Goal: Task Accomplishment & Management: Use online tool/utility

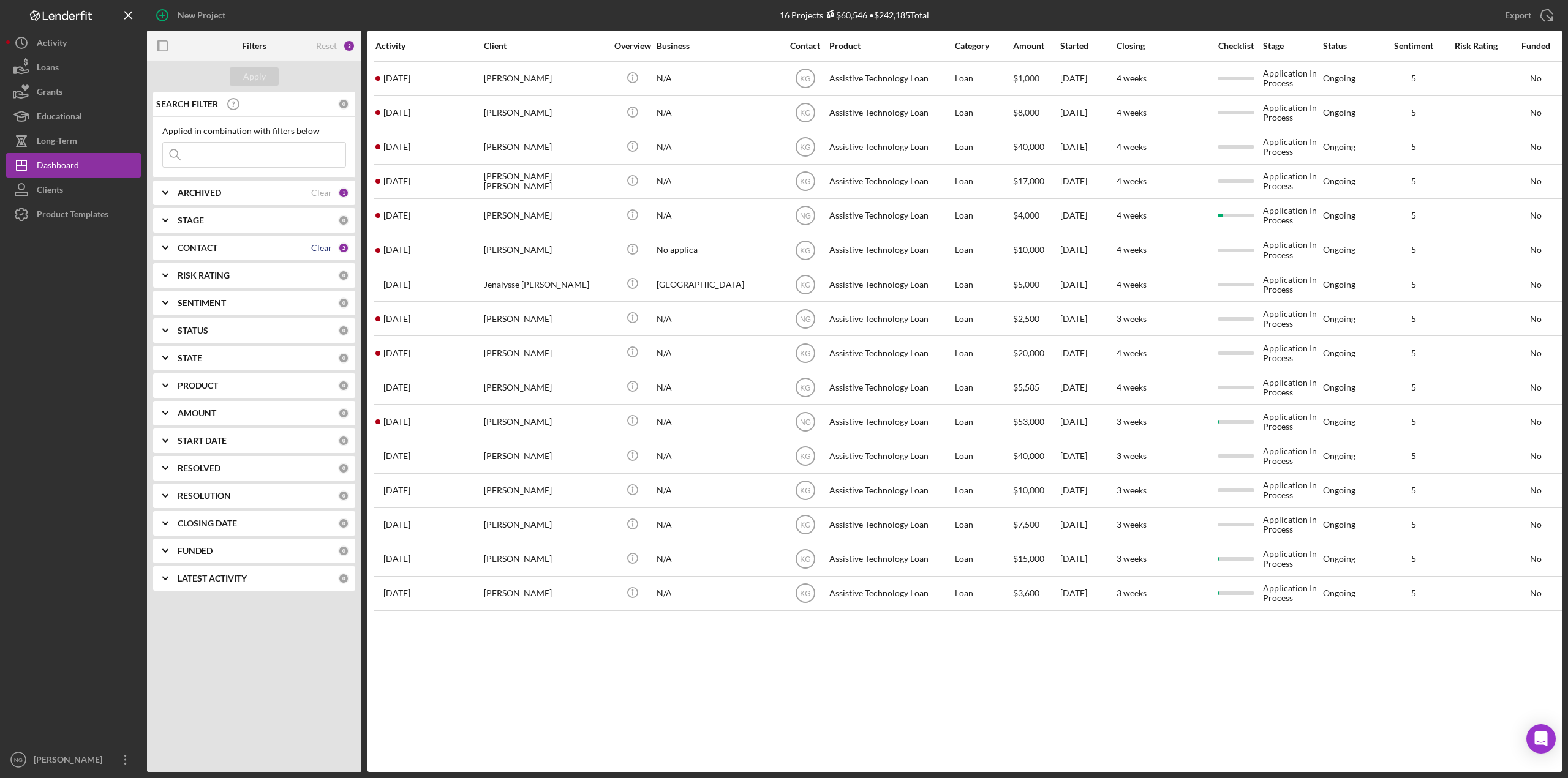
click at [321, 252] on div "Clear" at bounding box center [321, 248] width 20 height 10
click at [248, 78] on div "Apply" at bounding box center [254, 76] width 23 height 18
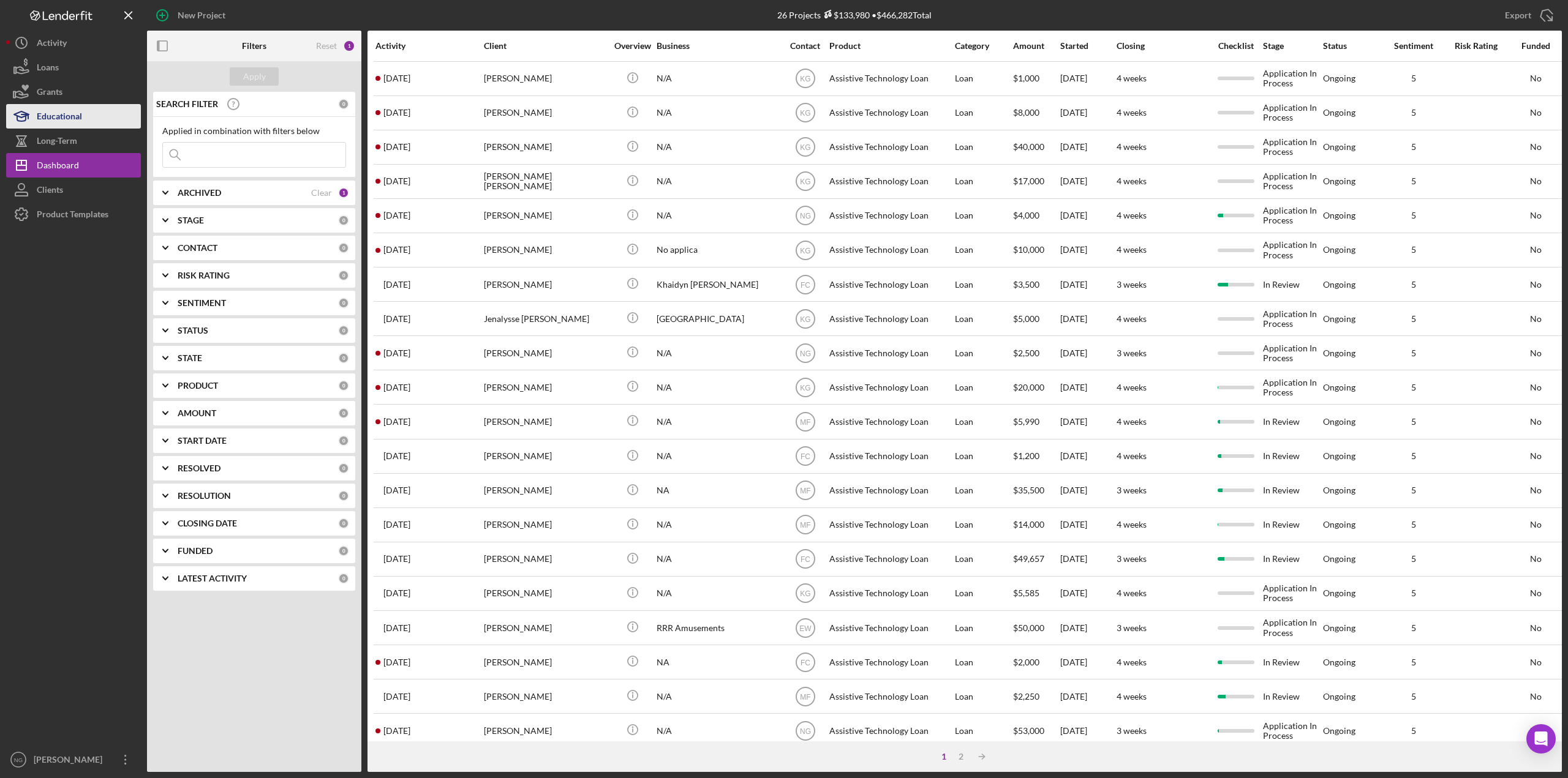
click at [69, 117] on div "Educational" at bounding box center [59, 117] width 45 height 28
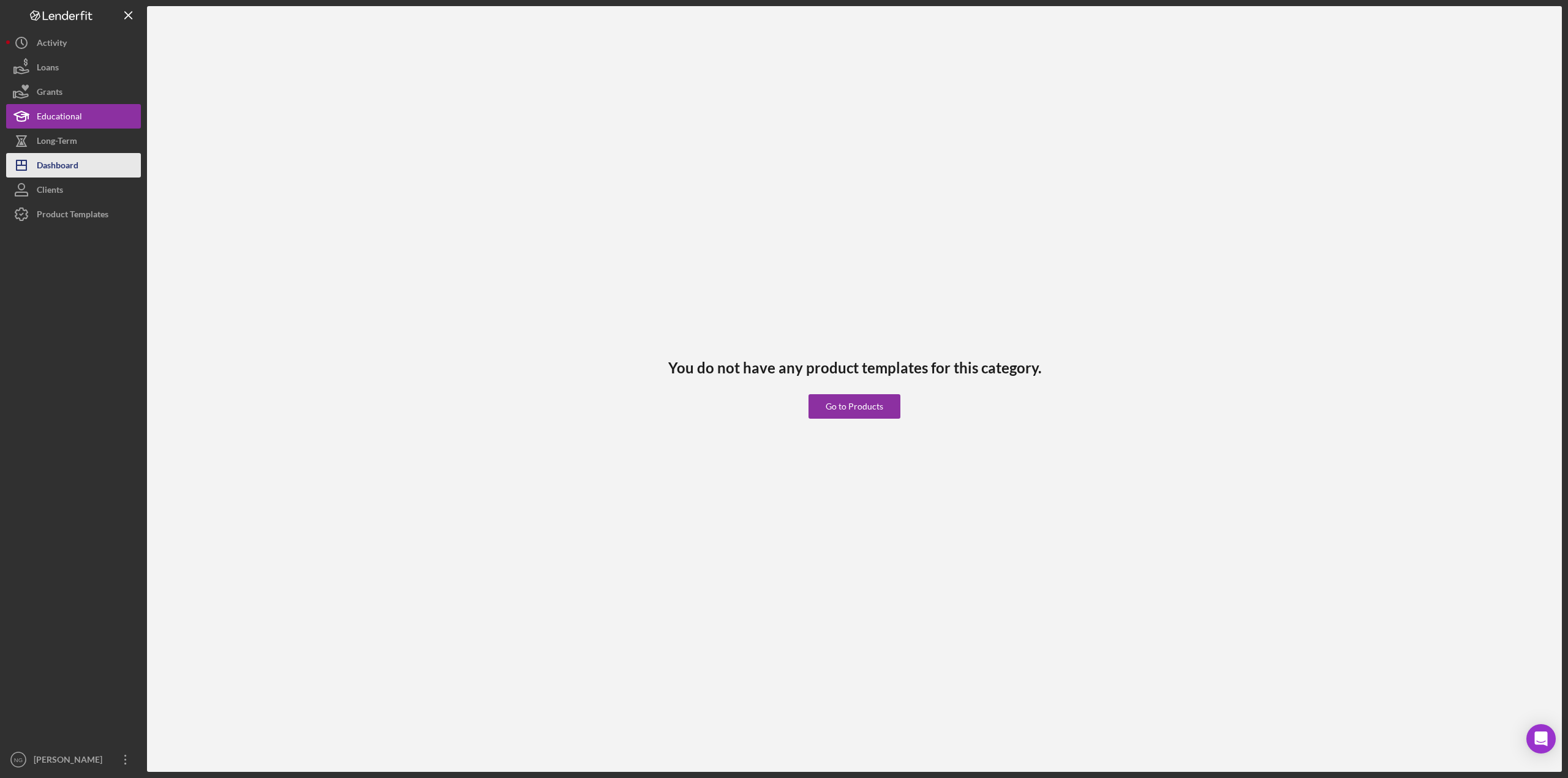
click at [70, 167] on div "Dashboard" at bounding box center [57, 167] width 42 height 28
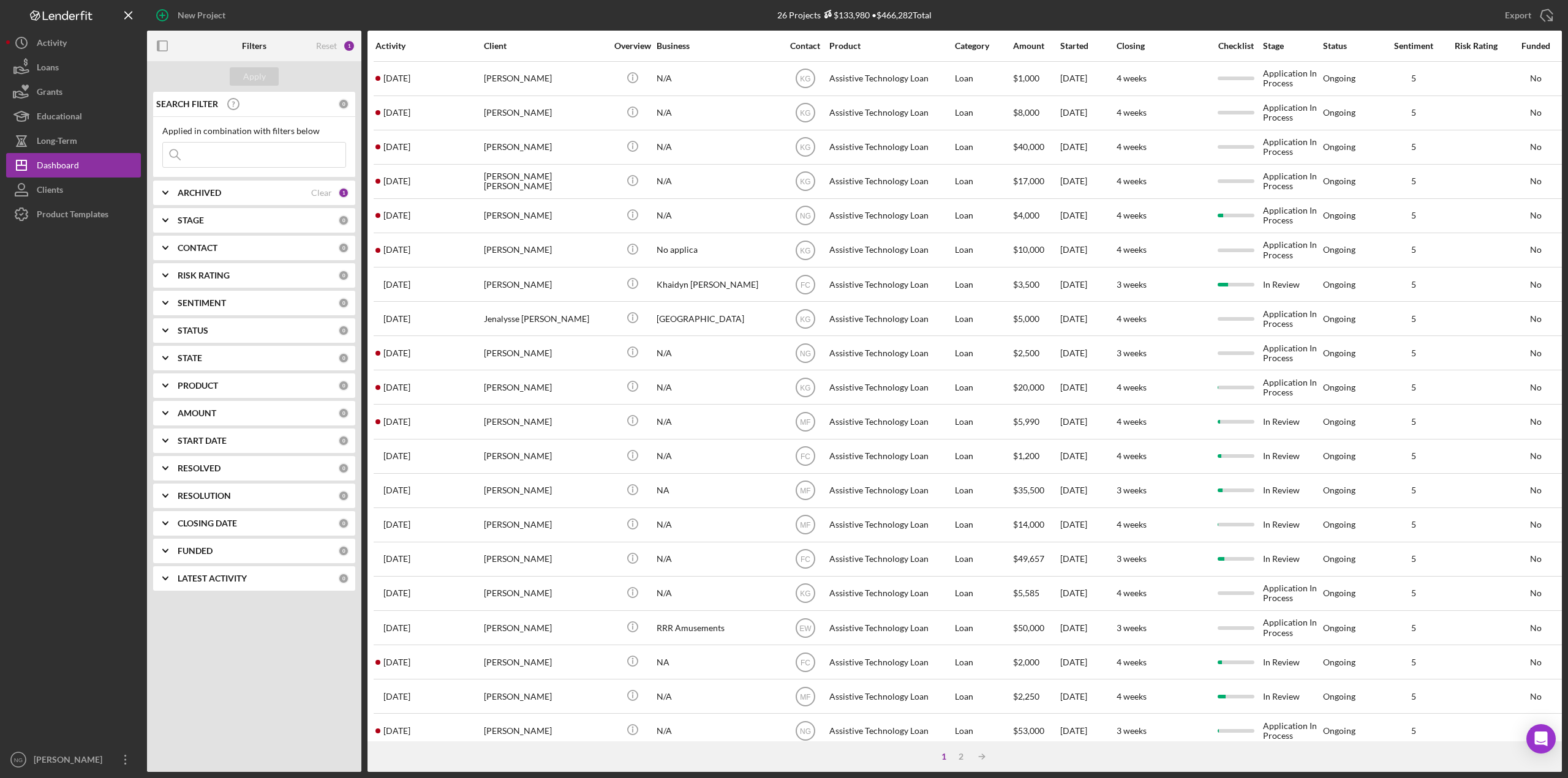
click at [300, 248] on div "CONTACT" at bounding box center [258, 248] width 160 height 10
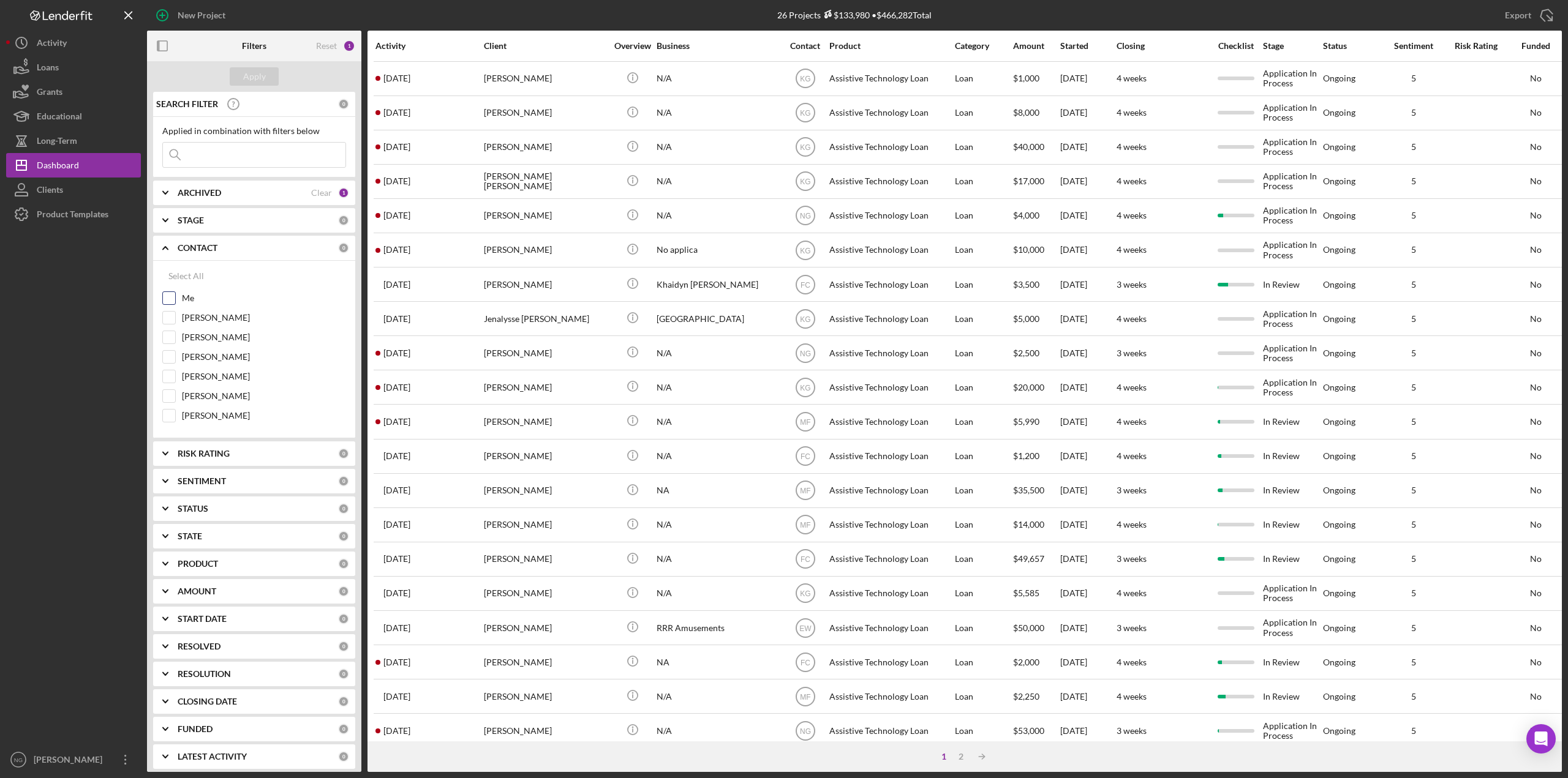
click at [171, 298] on input "Me" at bounding box center [169, 298] width 12 height 12
checkbox input "true"
click at [173, 376] on input "[PERSON_NAME]" at bounding box center [169, 376] width 12 height 12
checkbox input "true"
click at [251, 73] on div "Apply" at bounding box center [254, 76] width 23 height 18
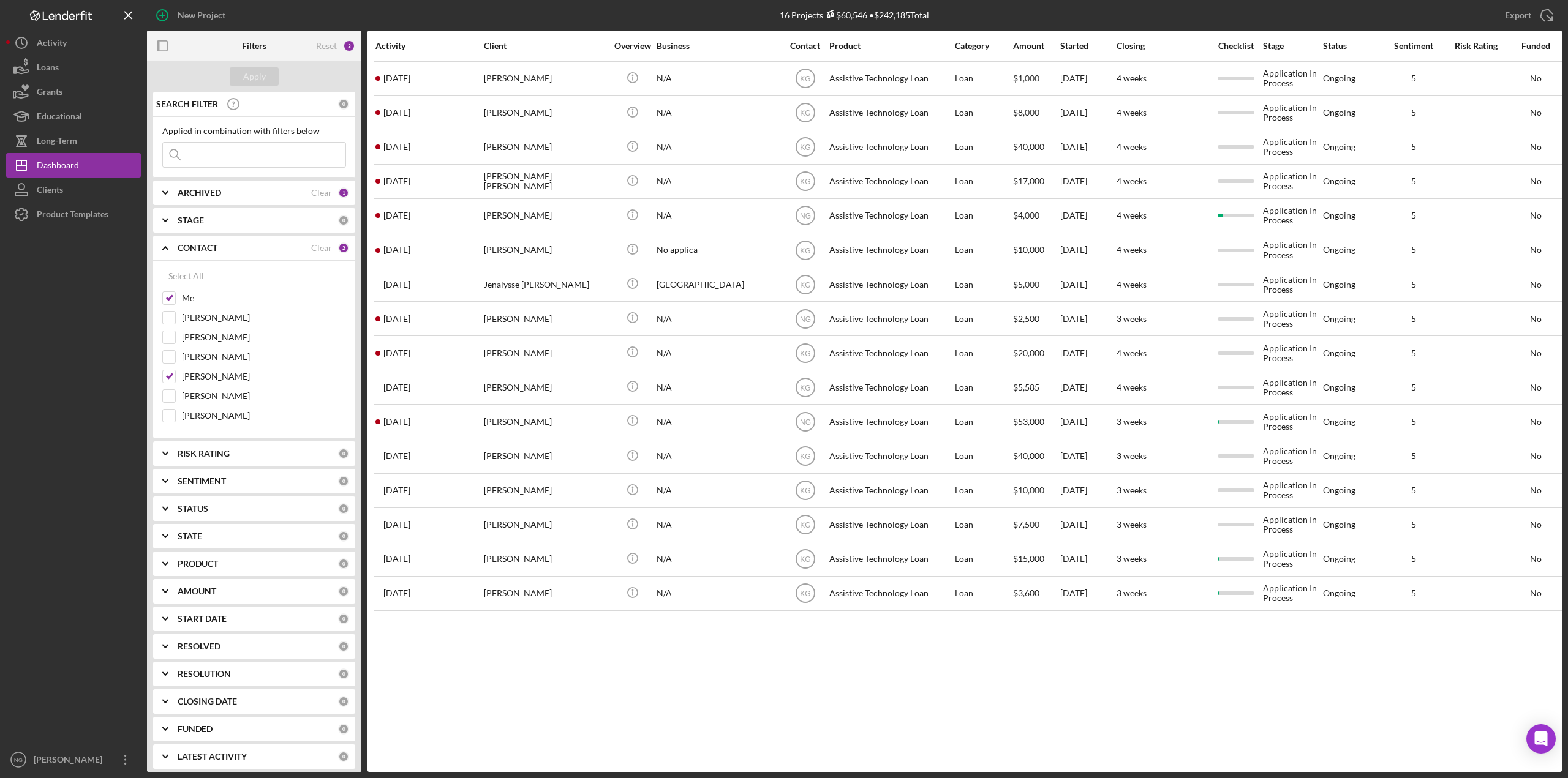
click at [285, 616] on div "START DATE" at bounding box center [258, 619] width 160 height 10
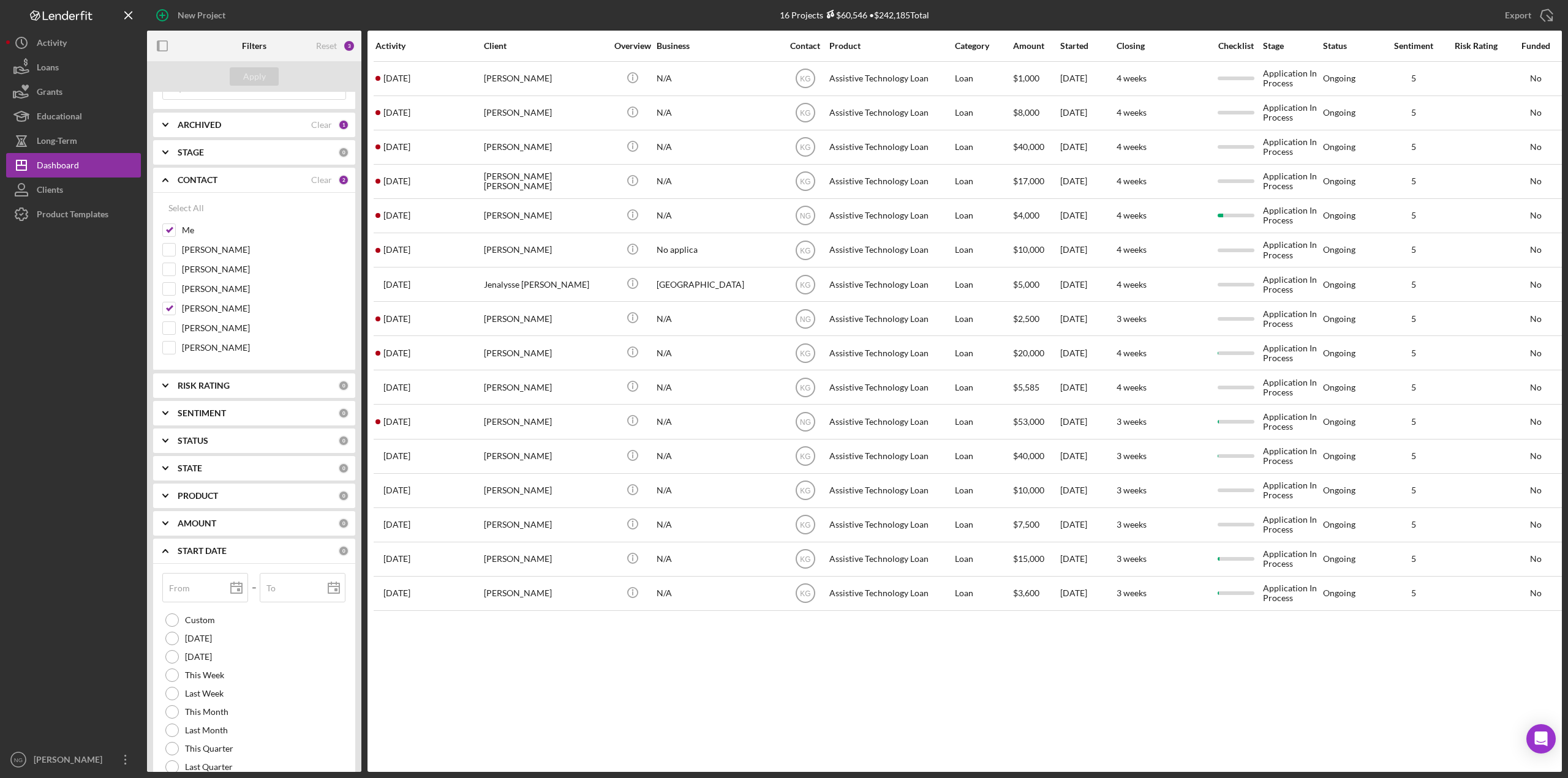
scroll to position [61, 0]
click at [229, 559] on div "START DATE" at bounding box center [258, 558] width 160 height 10
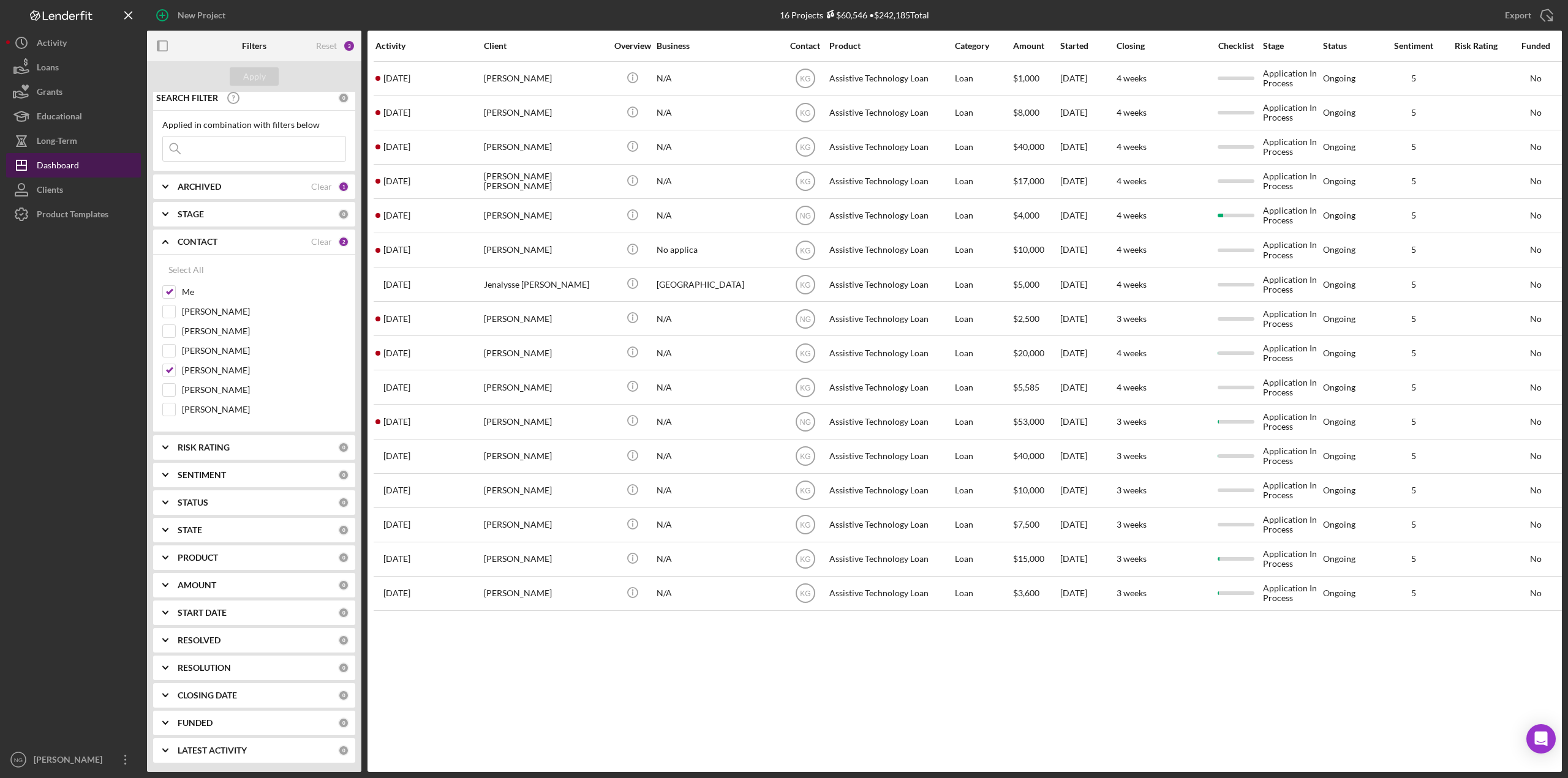
click at [62, 166] on div "Dashboard" at bounding box center [58, 167] width 42 height 28
